Goal: Task Accomplishment & Management: Use online tool/utility

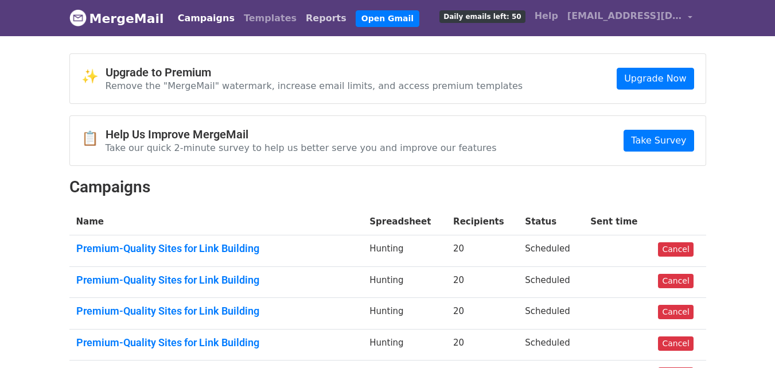
click at [301, 18] on link "Reports" at bounding box center [326, 18] width 50 height 23
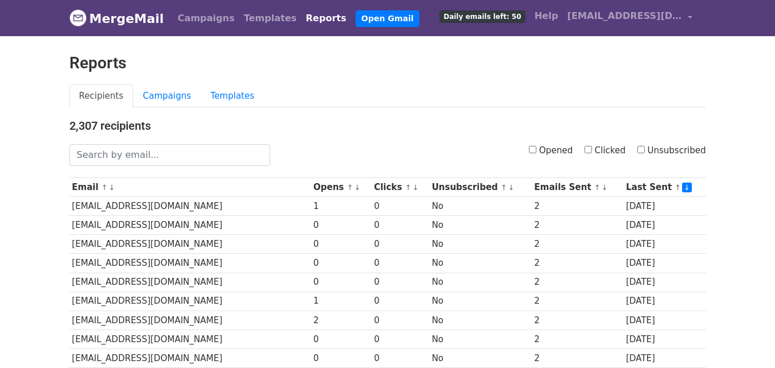
click at [536, 150] on input "Opened" at bounding box center [532, 149] width 7 height 7
checkbox input "true"
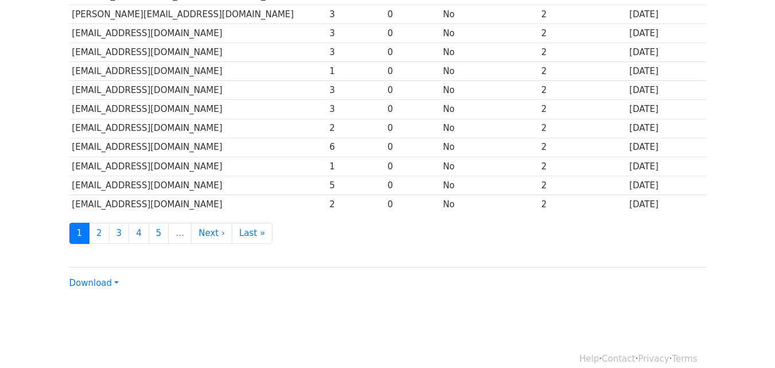
scroll to position [567, 0]
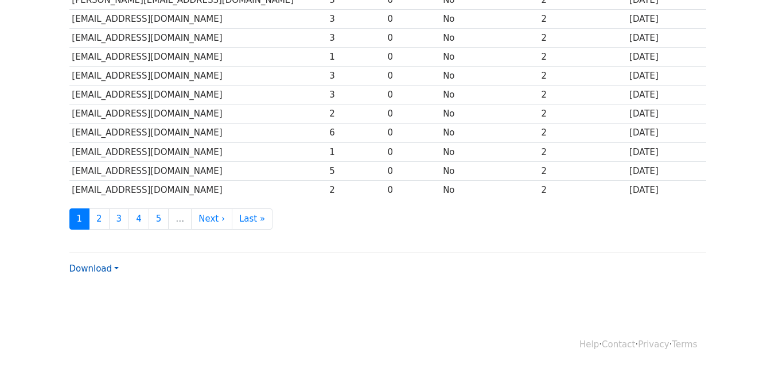
click at [100, 270] on link "Download" at bounding box center [93, 268] width 49 height 10
click at [103, 286] on link "CSV" at bounding box center [115, 290] width 91 height 18
